Goal: Navigation & Orientation: Find specific page/section

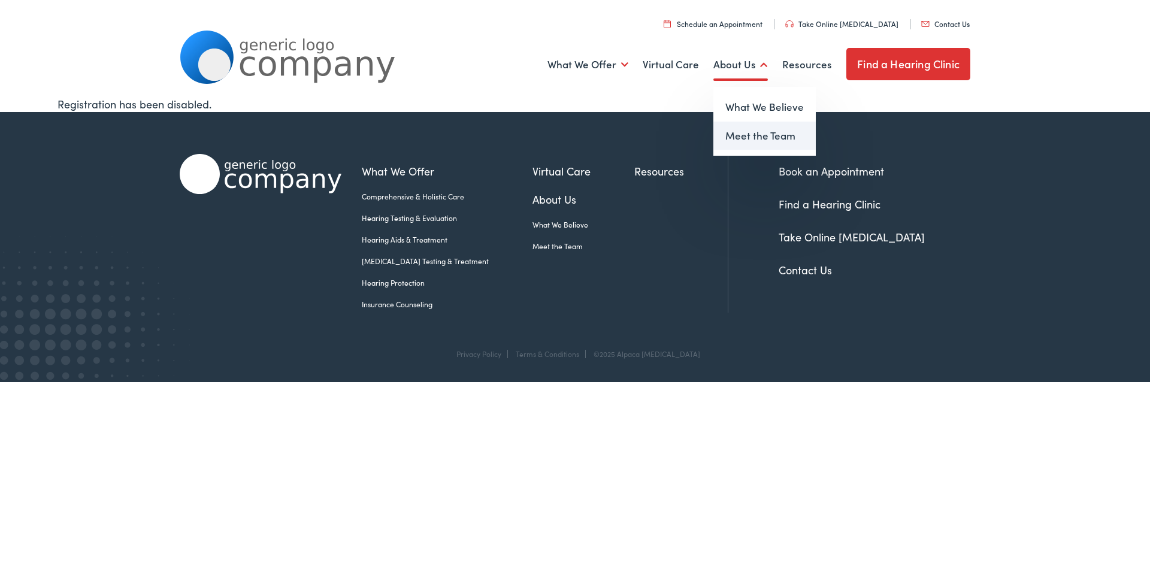
click at [755, 132] on link "Meet the Team" at bounding box center [764, 136] width 102 height 29
